Goal: Navigation & Orientation: Find specific page/section

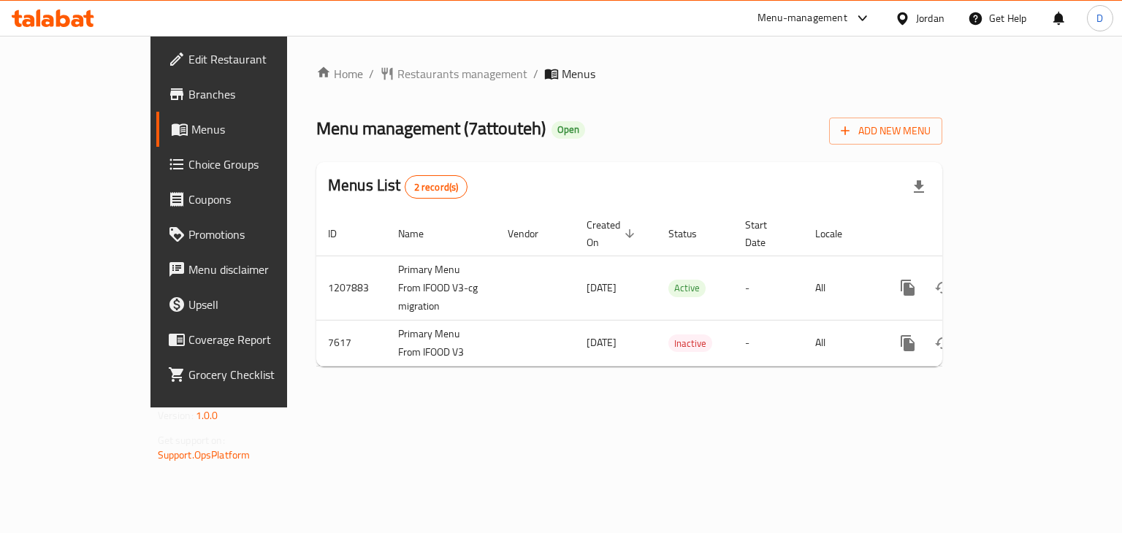
click at [913, 24] on div at bounding box center [905, 18] width 21 height 16
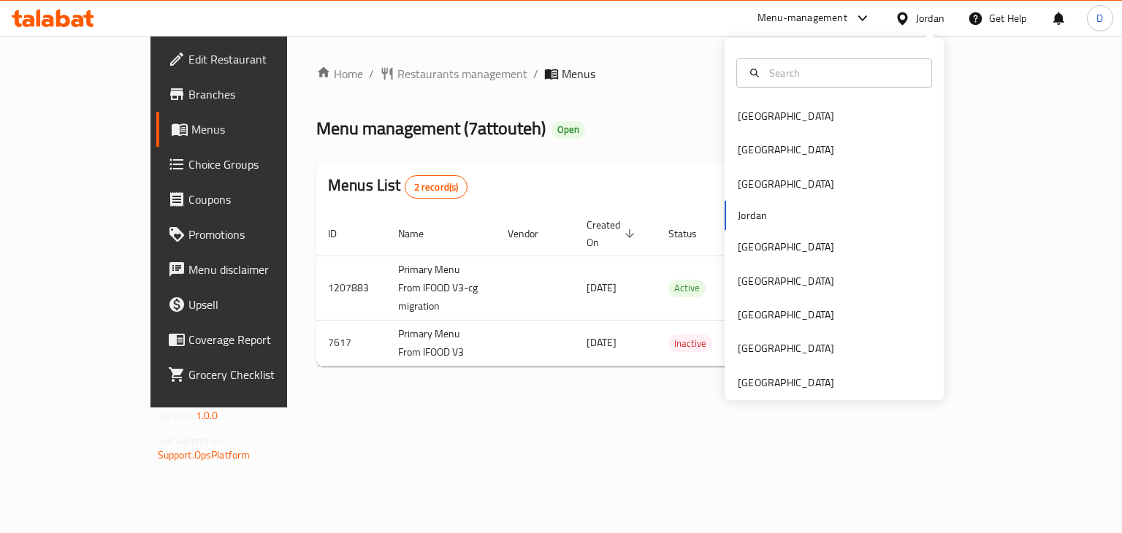
click at [765, 407] on div "Home / Restaurants management / Menus Menu management ( 7attouteh ) Open Add Ne…" at bounding box center [629, 222] width 684 height 372
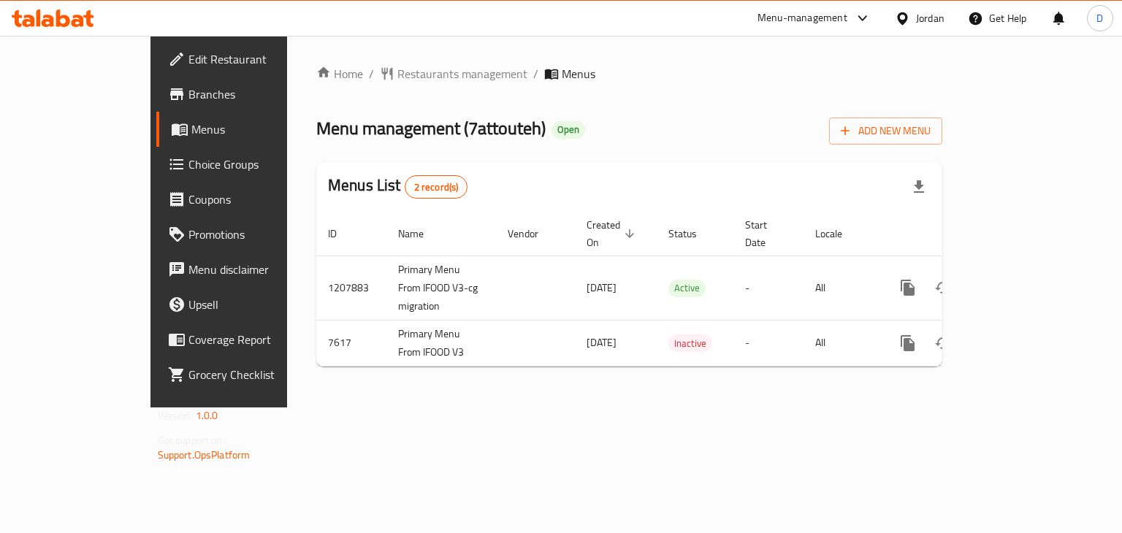
click at [942, 20] on div "Jordan" at bounding box center [930, 18] width 28 height 16
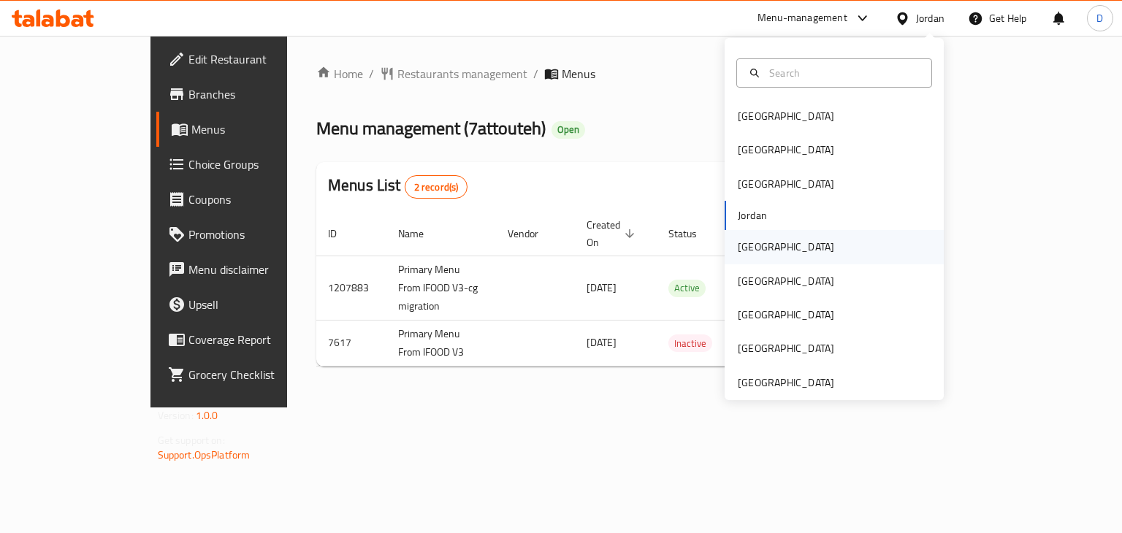
click at [777, 242] on div "[GEOGRAPHIC_DATA]" at bounding box center [833, 247] width 219 height 34
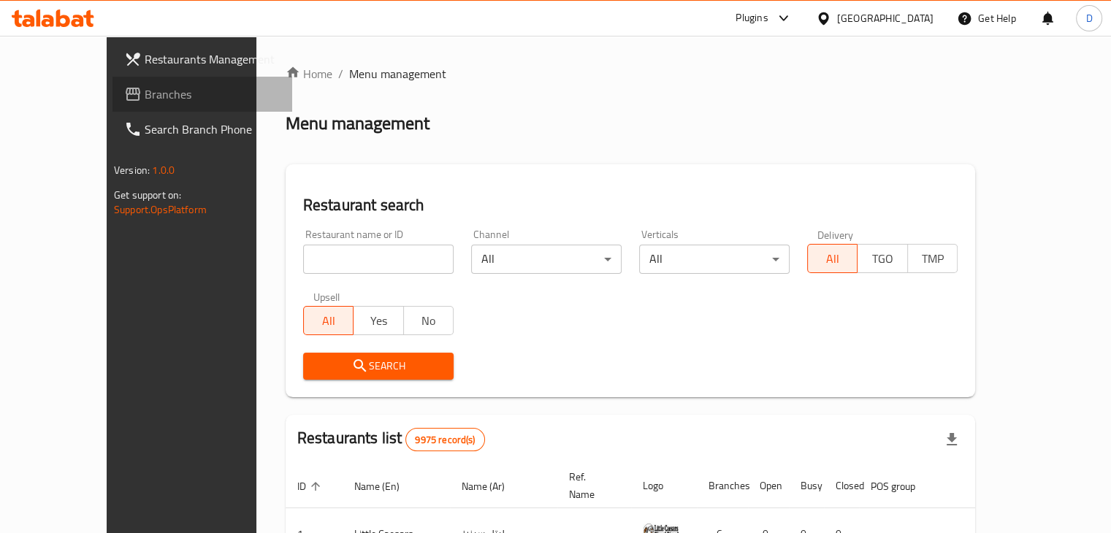
click at [145, 97] on span "Branches" at bounding box center [213, 94] width 136 height 18
